Goal: Information Seeking & Learning: Learn about a topic

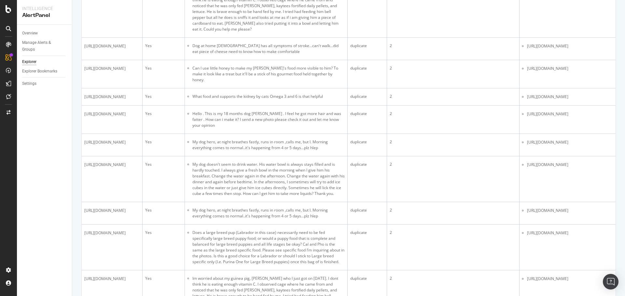
scroll to position [586, 0]
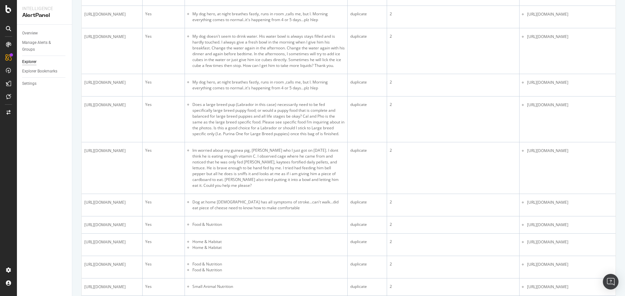
scroll to position [716, 0]
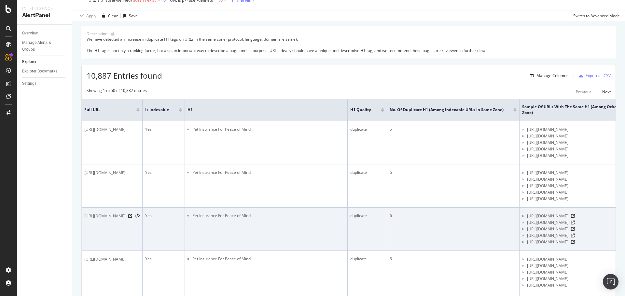
scroll to position [0, 0]
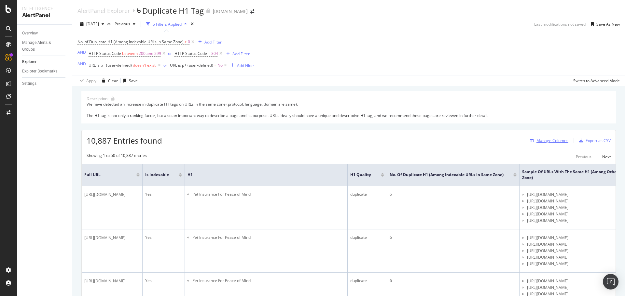
click at [541, 142] on div "Manage Columns" at bounding box center [552, 141] width 32 height 6
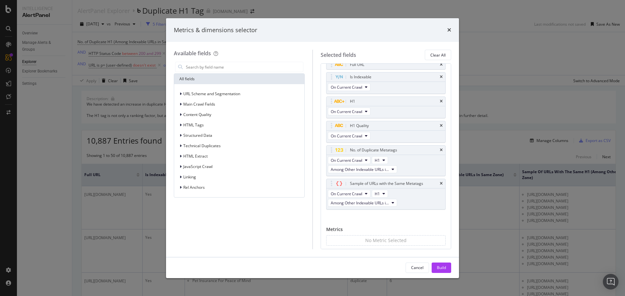
scroll to position [34, 0]
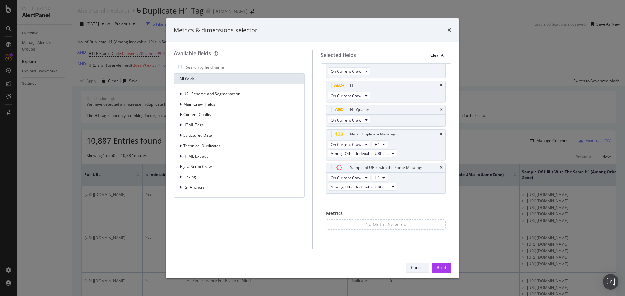
click at [420, 269] on div "Cancel" at bounding box center [417, 268] width 12 height 6
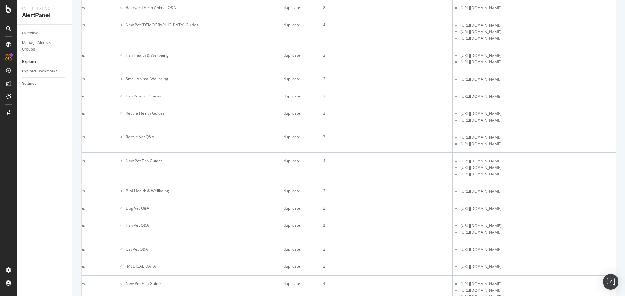
scroll to position [959, 0]
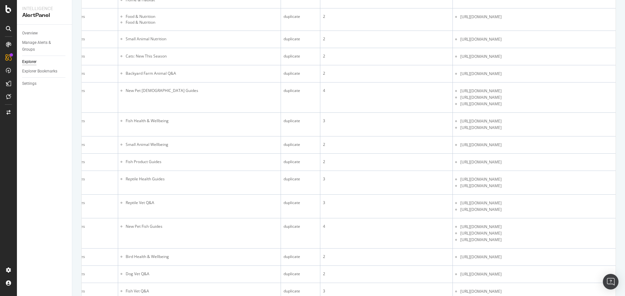
copy tbody "https://www.petco.com/content/content-hub/home/questions/00/20/323673.html"
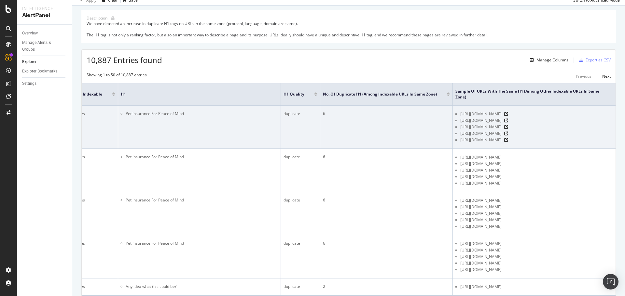
scroll to position [0, 0]
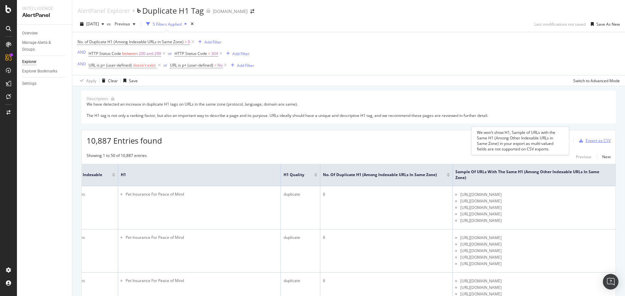
click at [590, 139] on div "Export as CSV" at bounding box center [597, 141] width 25 height 6
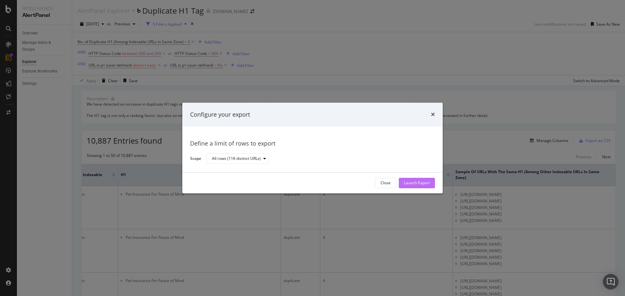
click at [422, 182] on div "Launch Export" at bounding box center [417, 184] width 26 height 6
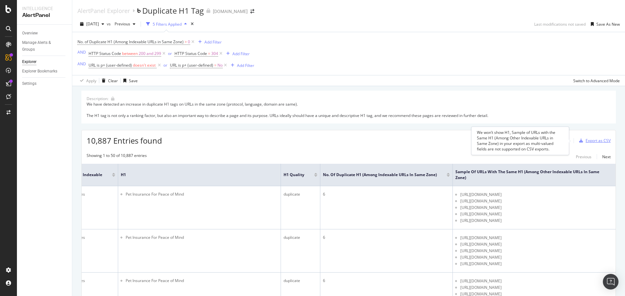
click at [587, 139] on div "Export as CSV" at bounding box center [597, 141] width 25 height 6
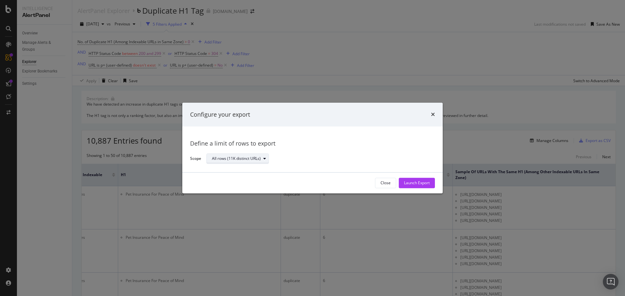
click at [256, 158] on div "All rows (11K distinct URLs)" at bounding box center [236, 159] width 49 height 4
drag, startPoint x: 305, startPoint y: 161, endPoint x: 359, endPoint y: 158, distance: 54.1
click at [307, 161] on div "All rows (11K distinct URLs)" at bounding box center [317, 158] width 223 height 11
click at [434, 115] on icon "times" at bounding box center [433, 114] width 4 height 5
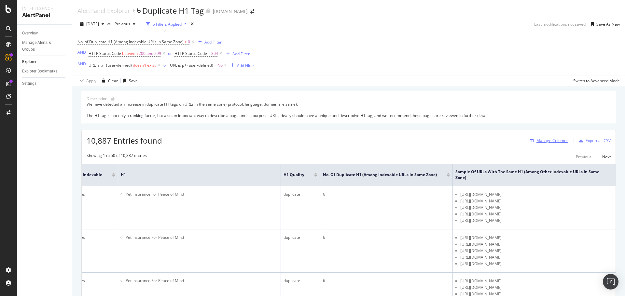
click at [539, 141] on div "Manage Columns" at bounding box center [552, 141] width 32 height 6
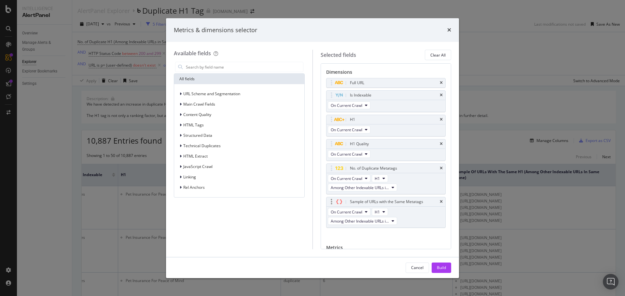
scroll to position [34, 0]
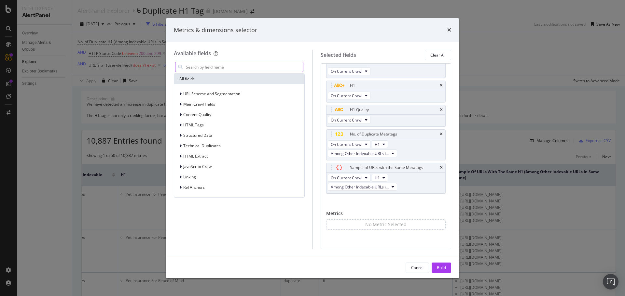
click at [219, 67] on input "modal" at bounding box center [244, 67] width 118 height 10
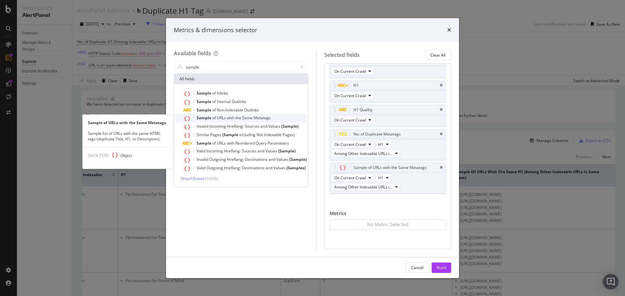
type input "sample"
click at [232, 115] on div "Sample of URLs with the Same Metatags" at bounding box center [244, 118] width 123 height 8
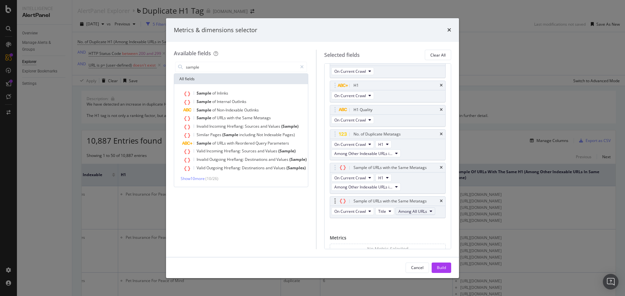
click at [410, 211] on span "Among All URLs" at bounding box center [412, 212] width 29 height 6
click at [382, 212] on span "Title" at bounding box center [382, 212] width 8 height 6
click at [440, 200] on icon "times" at bounding box center [441, 201] width 3 height 4
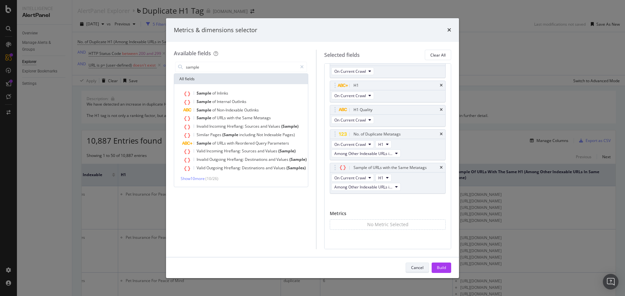
click at [426, 269] on button "Cancel" at bounding box center [416, 268] width 23 height 10
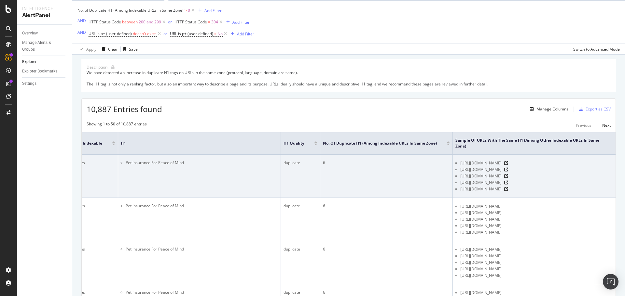
scroll to position [0, 0]
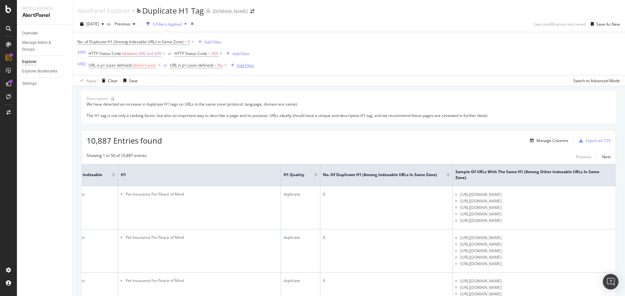
click at [239, 66] on div "Add Filter" at bounding box center [245, 66] width 17 height 6
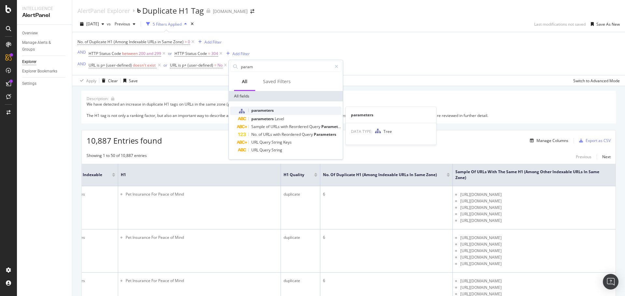
type input "param"
click at [272, 113] on span "parameters" at bounding box center [262, 111] width 22 height 6
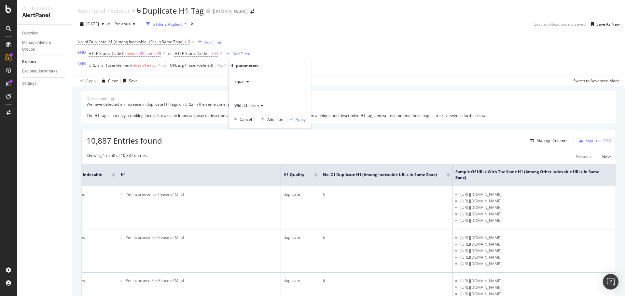
click at [260, 93] on div at bounding box center [269, 94] width 71 height 10
click at [246, 108] on span "clean" at bounding box center [246, 107] width 10 height 6
click at [300, 119] on div "Apply" at bounding box center [300, 120] width 10 height 6
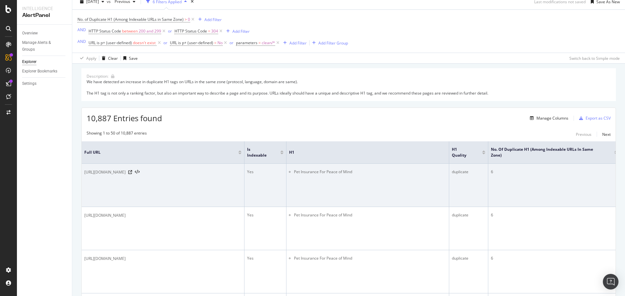
scroll to position [33, 0]
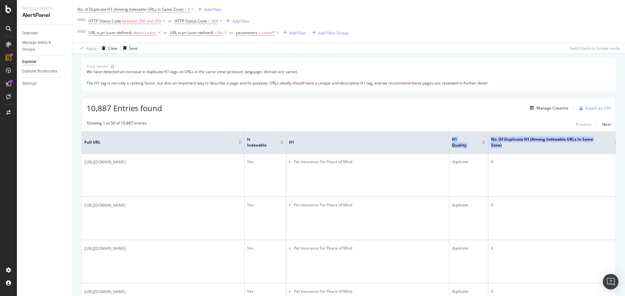
drag, startPoint x: 546, startPoint y: 153, endPoint x: 435, endPoint y: 153, distance: 111.3
click at [435, 153] on tr "Full URL Is Indexable H1 H1 Quality No. of Duplicate H1 (Among Indexable URLs i…" at bounding box center [432, 142] width 701 height 22
click at [505, 148] on span "No. of Duplicate H1 (Among Indexable URLs in Same Zone)" at bounding box center [548, 143] width 114 height 12
drag, startPoint x: 510, startPoint y: 177, endPoint x: 624, endPoint y: 176, distance: 114.5
click at [624, 176] on div "AlertPanel Explorer Duplicate H1 Tag petco.com 2025 Aug. 18th vs Previous 6 Fil…" at bounding box center [348, 148] width 553 height 296
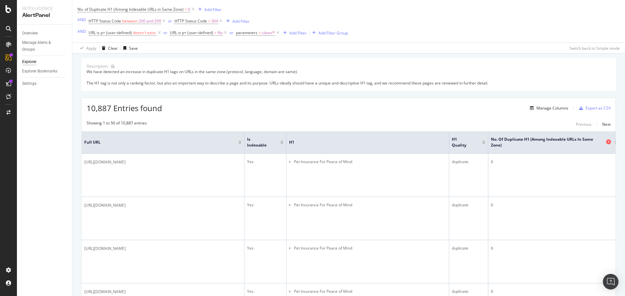
drag, startPoint x: 518, startPoint y: 148, endPoint x: 585, endPoint y: 148, distance: 67.4
click at [585, 148] on span "No. of Duplicate H1 (Among Indexable URLs in Same Zone)" at bounding box center [548, 143] width 114 height 12
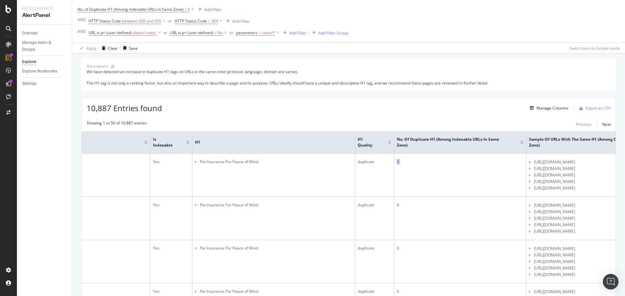
scroll to position [0, 172]
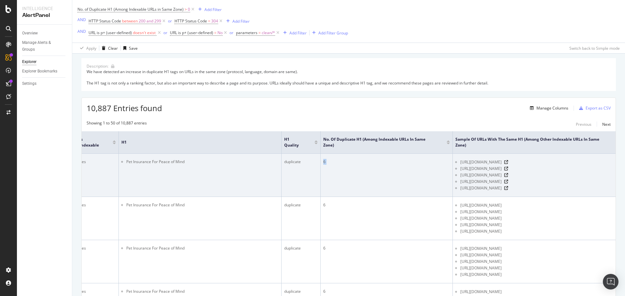
drag, startPoint x: 490, startPoint y: 162, endPoint x: 552, endPoint y: 237, distance: 97.1
click at [552, 197] on tr "https://www.petco.com/shop/en/petcostore/insurance Yes Pet Insurance For Peace …" at bounding box center [264, 175] width 701 height 43
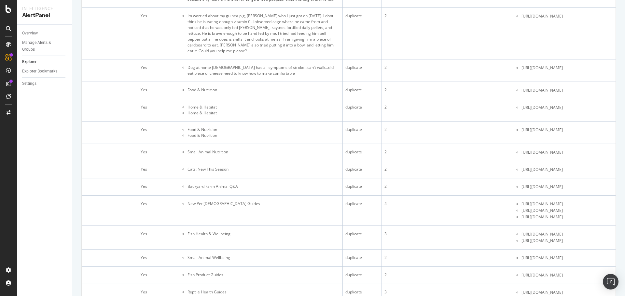
scroll to position [0, 103]
drag, startPoint x: 272, startPoint y: 147, endPoint x: 171, endPoint y: 144, distance: 101.2
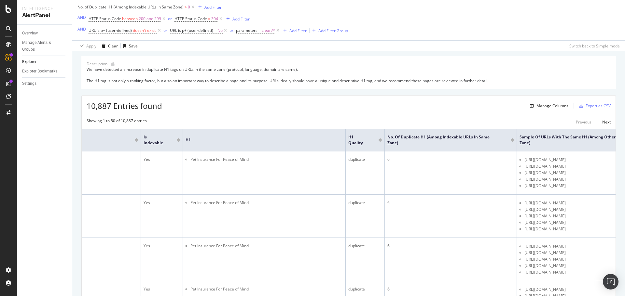
scroll to position [0, 0]
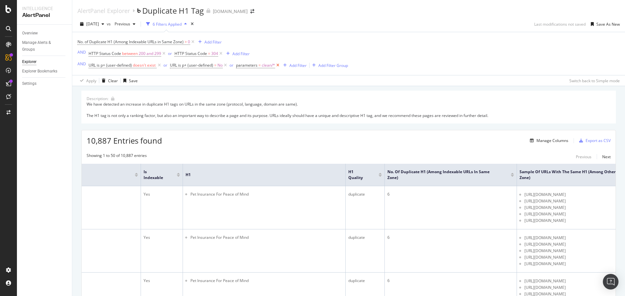
click at [278, 64] on icon at bounding box center [278, 65] width 6 height 7
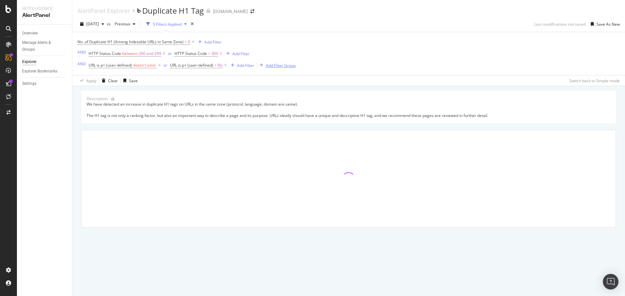
click at [280, 63] on div "Add Filter Group" at bounding box center [281, 66] width 30 height 6
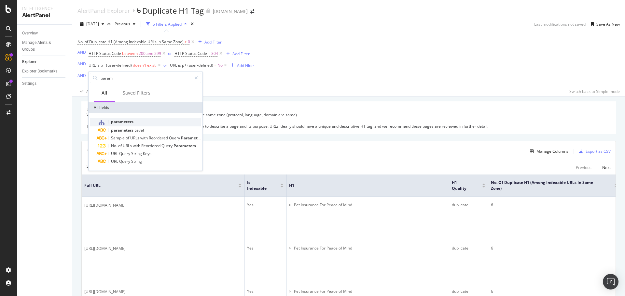
click at [132, 123] on span "parameters" at bounding box center [122, 122] width 22 height 6
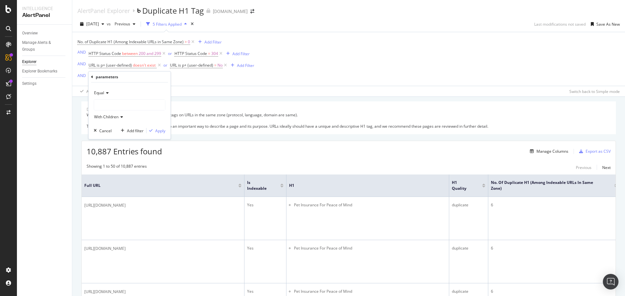
click at [117, 104] on div at bounding box center [129, 105] width 71 height 10
click at [116, 115] on div "clean 68,632 URLS" at bounding box center [131, 118] width 70 height 8
click at [161, 132] on div "Apply" at bounding box center [160, 131] width 10 height 6
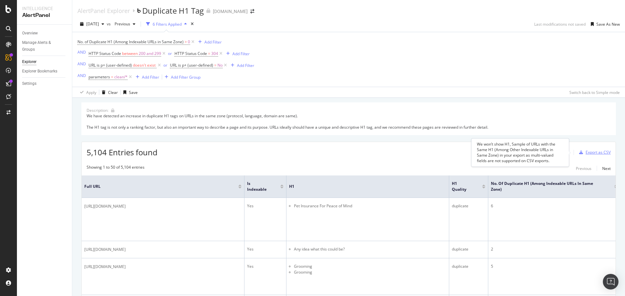
click at [585, 151] on div "Export as CSV" at bounding box center [597, 153] width 25 height 6
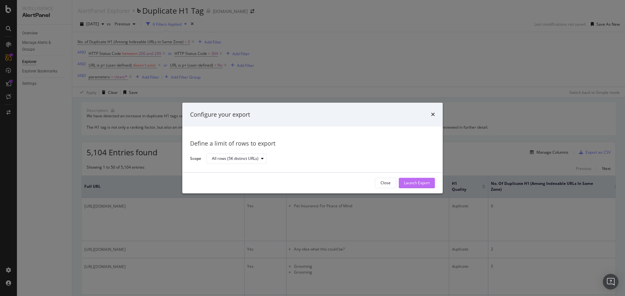
click at [420, 184] on div "Launch Export" at bounding box center [417, 184] width 26 height 6
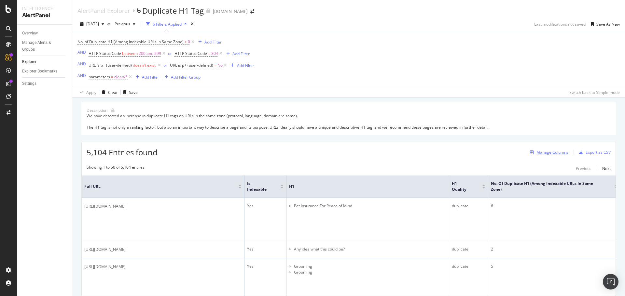
click at [538, 152] on div "Manage Columns" at bounding box center [552, 153] width 32 height 6
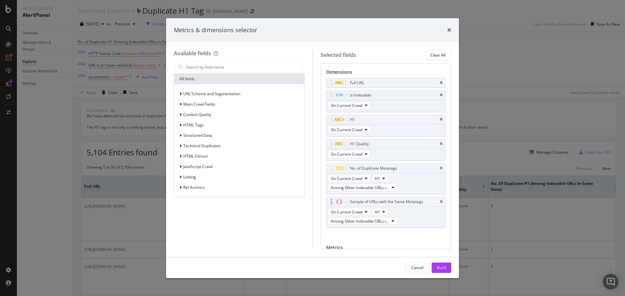
click at [330, 202] on div "modal" at bounding box center [331, 202] width 7 height 7
click at [341, 202] on icon "modal" at bounding box center [339, 201] width 6 height 5
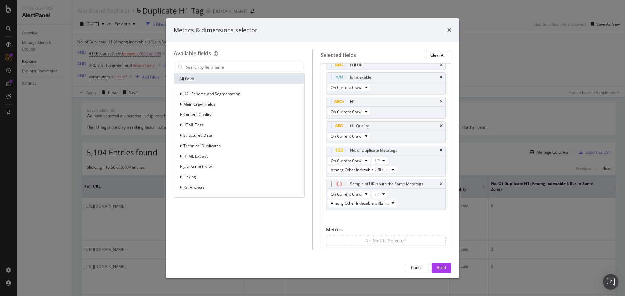
scroll to position [34, 0]
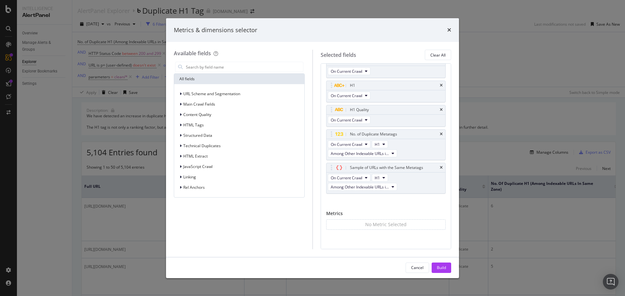
click at [390, 224] on div "No Metric Selected" at bounding box center [385, 225] width 41 height 7
click at [410, 177] on div "On Current Crawl H1 Among Other Indexable URLs in Same Zone" at bounding box center [385, 183] width 119 height 21
drag, startPoint x: 371, startPoint y: 27, endPoint x: 340, endPoint y: 32, distance: 31.1
click at [340, 32] on div "Metrics & dimensions selector" at bounding box center [312, 30] width 277 height 8
click at [440, 108] on icon "times" at bounding box center [441, 110] width 3 height 4
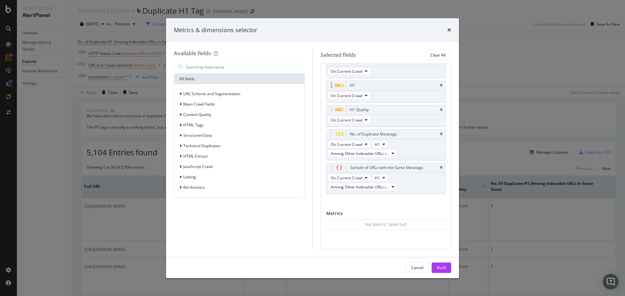
scroll to position [10, 0]
click at [438, 268] on div "Build" at bounding box center [441, 268] width 9 height 6
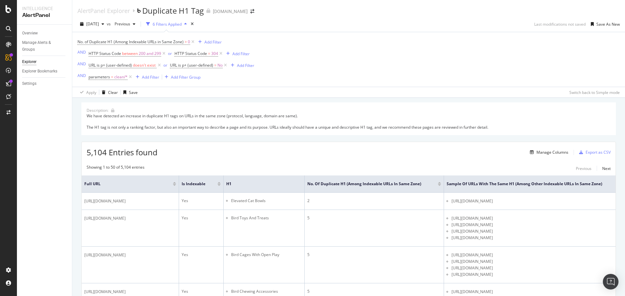
drag, startPoint x: 146, startPoint y: 127, endPoint x: 212, endPoint y: 126, distance: 66.7
click at [207, 124] on div "We have detected an increase in duplicate H1 tags on URLs in the same zone (pro…" at bounding box center [349, 121] width 524 height 17
click at [217, 131] on div "Description: We have detected an increase in duplicate H1 tags on URLs in the s…" at bounding box center [348, 118] width 534 height 33
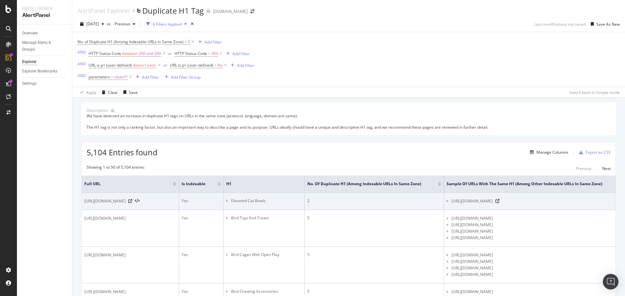
drag, startPoint x: 525, startPoint y: 214, endPoint x: 591, endPoint y: 206, distance: 66.9
click at [493, 205] on span "https://www.petco.com/shop/en/petcostore/category/cat/cat-feeding-supplies/cat-…" at bounding box center [471, 201] width 41 height 7
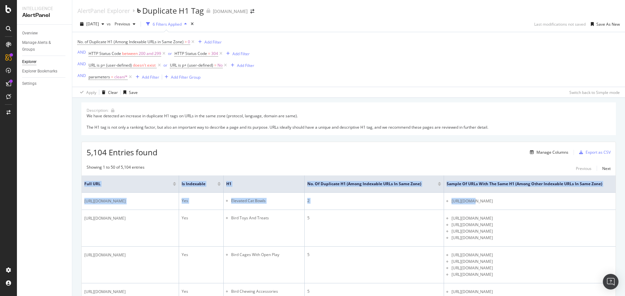
scroll to position [0, 47]
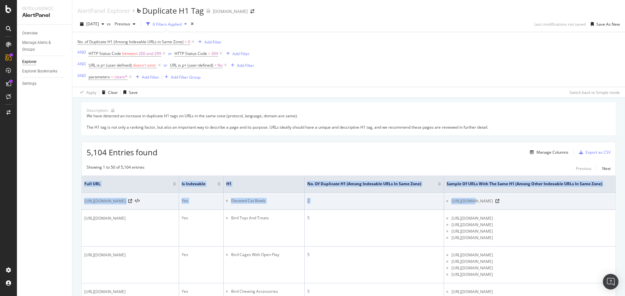
drag, startPoint x: 526, startPoint y: 208, endPoint x: 540, endPoint y: 209, distance: 14.4
click at [493, 205] on span "https://www.petco.com/shop/en/petcostore/category/cat/cat-feeding-supplies/cat-…" at bounding box center [471, 201] width 41 height 7
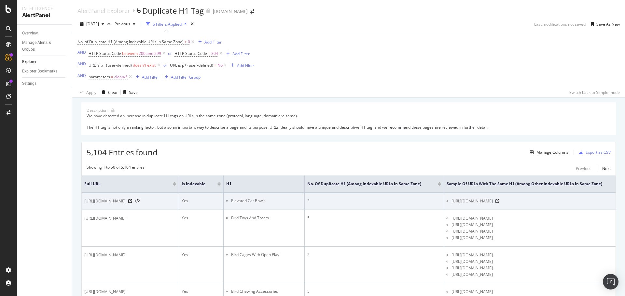
click at [493, 205] on span "https://www.petco.com/shop/en/petcostore/category/cat/cat-feeding-supplies/cat-…" at bounding box center [471, 201] width 41 height 7
click at [603, 205] on div "https://www.petco.com/shop/en/petcostore/category/cat/cat-feeding-supplies/cat-…" at bounding box center [531, 201] width 161 height 7
click at [499, 203] on icon at bounding box center [497, 201] width 4 height 4
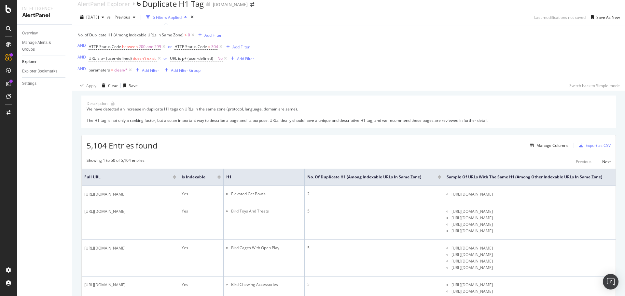
scroll to position [0, 0]
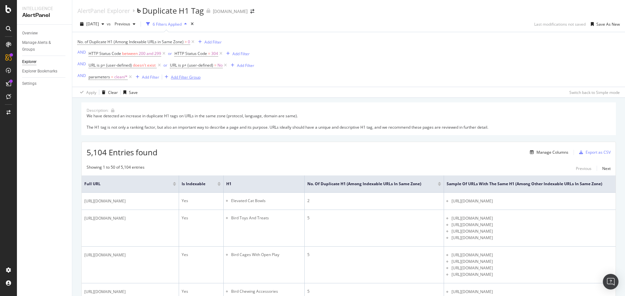
click at [174, 79] on div "Add Filter Group" at bounding box center [186, 78] width 30 height 6
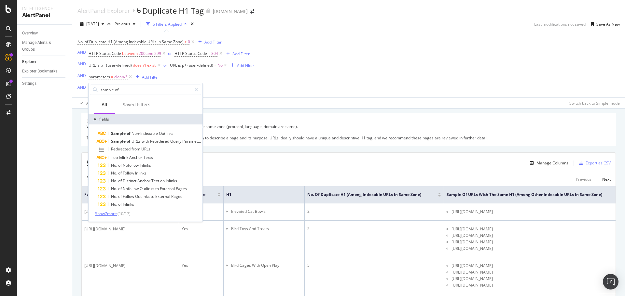
type input "sample of"
click at [108, 215] on span "Show 7 more" at bounding box center [106, 214] width 22 height 6
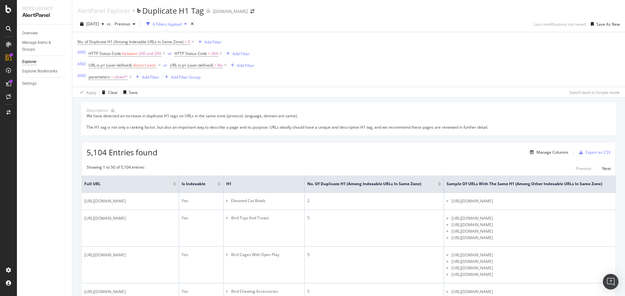
click at [203, 84] on div "No. of Duplicate H1 (Among Indexable URLs in Same Zone) > 0 Add Filter AND HTTP…" at bounding box center [348, 59] width 542 height 55
click at [142, 79] on div "Add Filter" at bounding box center [150, 78] width 17 height 6
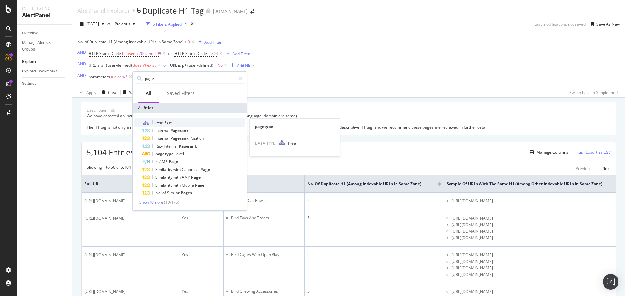
type input "page"
click at [157, 124] on span "pagetype" at bounding box center [164, 122] width 18 height 6
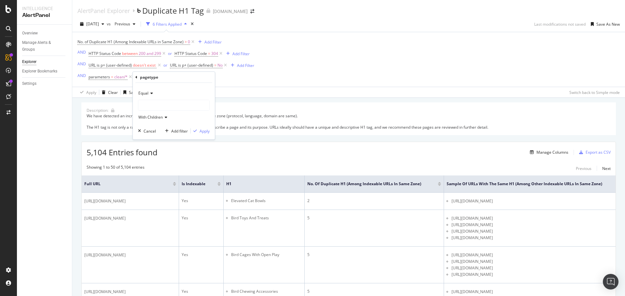
click at [157, 109] on div at bounding box center [173, 105] width 71 height 10
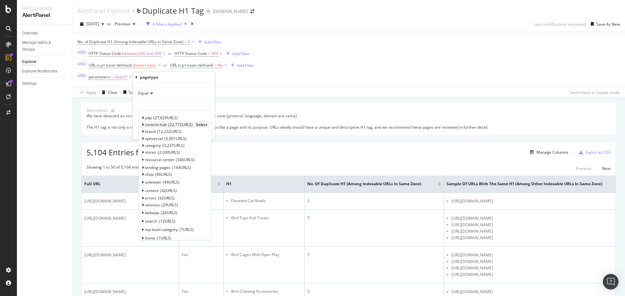
click at [199, 124] on span "Select" at bounding box center [201, 125] width 11 height 6
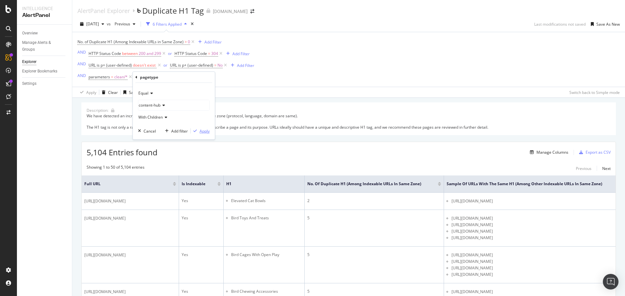
click at [203, 132] on div "Apply" at bounding box center [204, 132] width 10 height 6
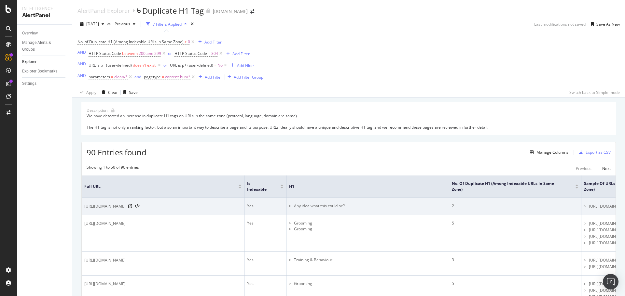
drag, startPoint x: 596, startPoint y: 213, endPoint x: 588, endPoint y: 208, distance: 9.7
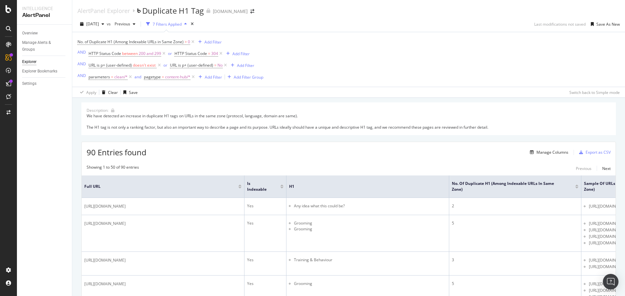
click at [286, 189] on th "H1" at bounding box center [367, 187] width 163 height 22
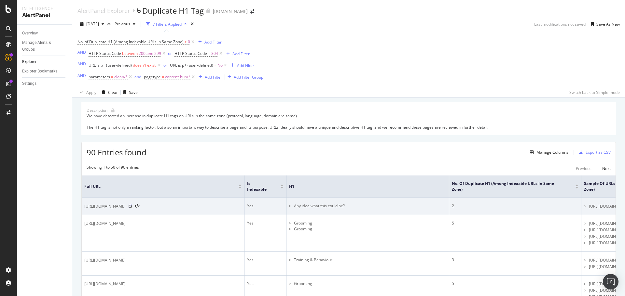
click at [132, 209] on icon at bounding box center [130, 207] width 4 height 4
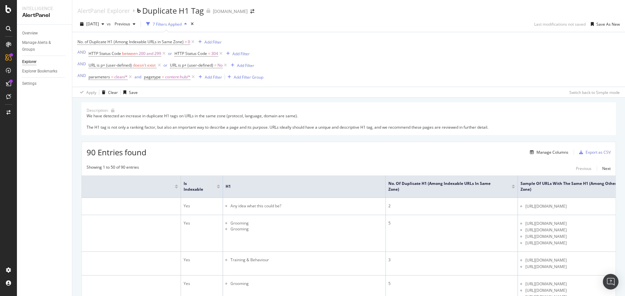
scroll to position [0, 133]
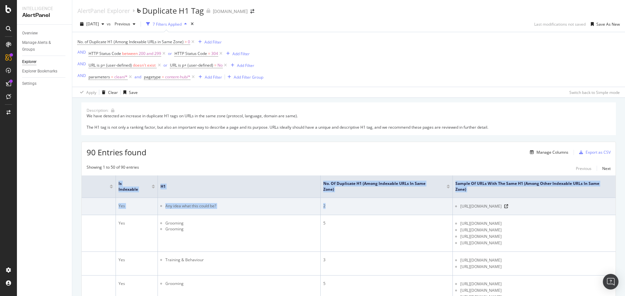
drag, startPoint x: 487, startPoint y: 212, endPoint x: 590, endPoint y: 212, distance: 103.1
click at [508, 209] on icon at bounding box center [506, 207] width 4 height 4
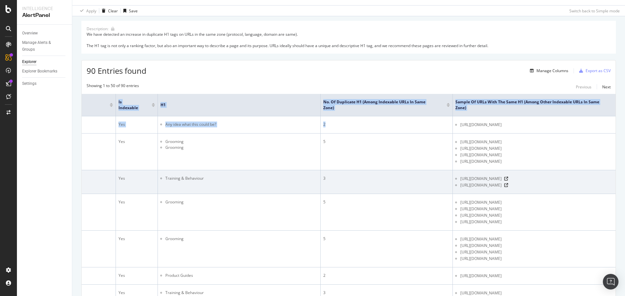
scroll to position [98, 0]
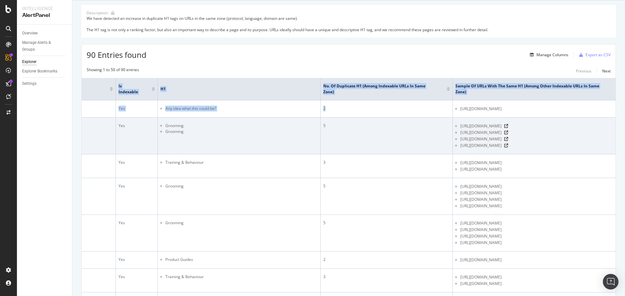
click at [176, 155] on td "Grooming Grooming" at bounding box center [239, 136] width 163 height 37
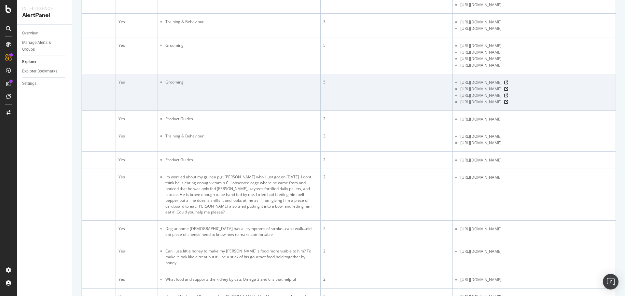
scroll to position [195, 0]
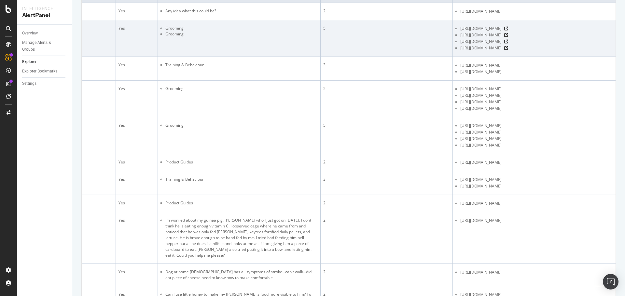
click at [4, 31] on icon at bounding box center [2, 29] width 4 height 4
click at [508, 37] on icon at bounding box center [506, 35] width 4 height 4
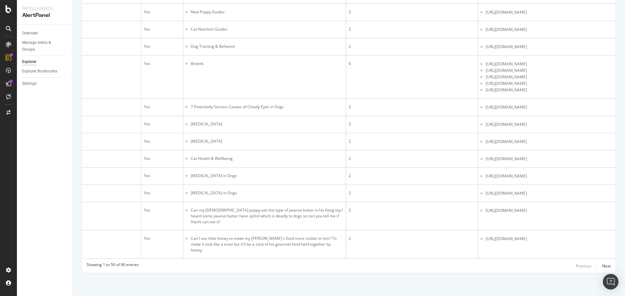
scroll to position [0, 0]
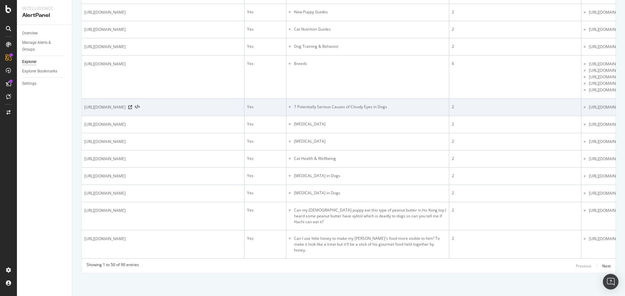
drag, startPoint x: 126, startPoint y: 163, endPoint x: 158, endPoint y: 157, distance: 32.0
click at [157, 116] on tr "https://www.petco.com/content/content-hub/home/articlePages/health-wellness/7-p…" at bounding box center [413, 107] width 662 height 17
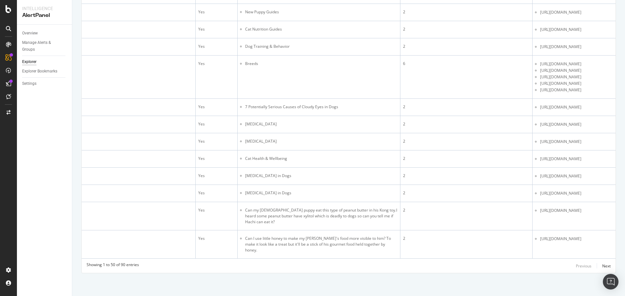
scroll to position [0, 133]
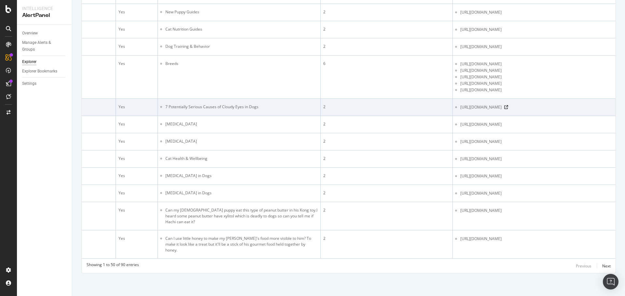
drag, startPoint x: 592, startPoint y: 165, endPoint x: 601, endPoint y: 165, distance: 9.1
click at [601, 111] on div "https://www.petco.com/content/content-hub/home/articlePages/01/7-potentially-se…" at bounding box center [536, 107] width 153 height 7
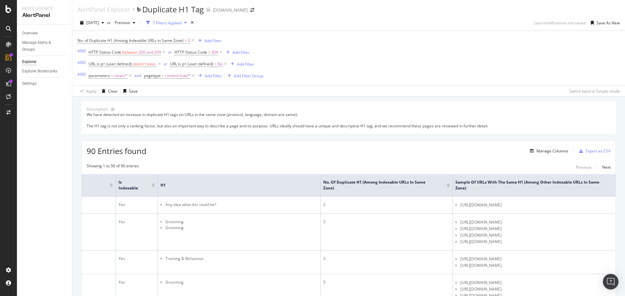
scroll to position [0, 0]
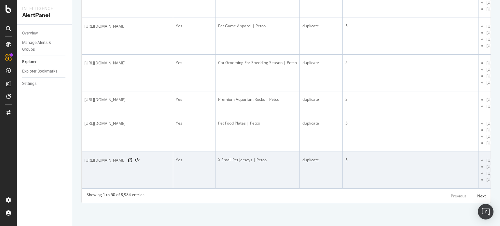
scroll to position [1882, 0]
click at [132, 158] on icon at bounding box center [130, 160] width 4 height 4
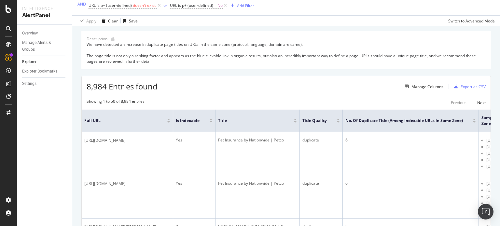
scroll to position [0, 0]
